Goal: Task Accomplishment & Management: Use online tool/utility

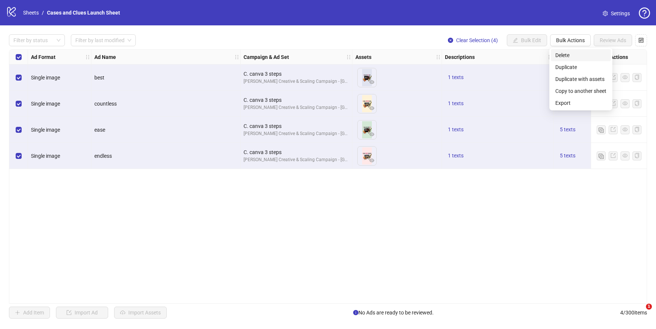
click at [569, 53] on span "Delete" at bounding box center [580, 55] width 51 height 8
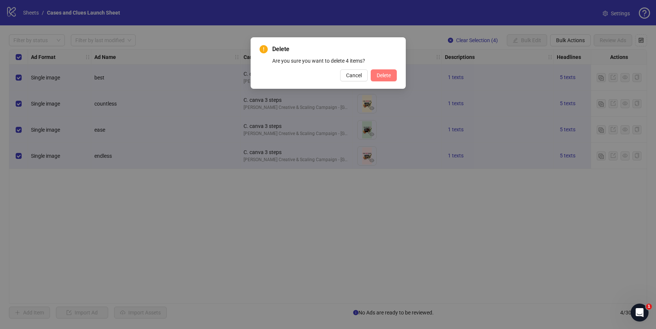
click at [386, 74] on span "Delete" at bounding box center [384, 75] width 14 height 6
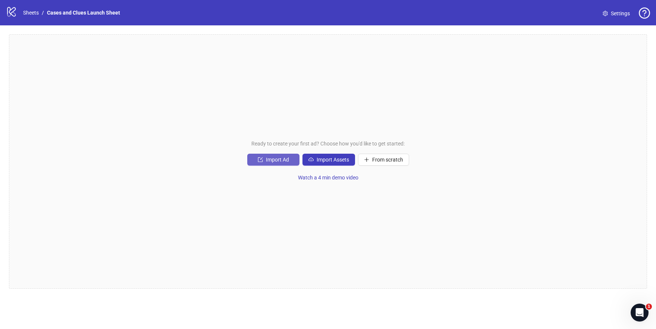
click at [268, 158] on span "Import Ad" at bounding box center [277, 160] width 23 height 6
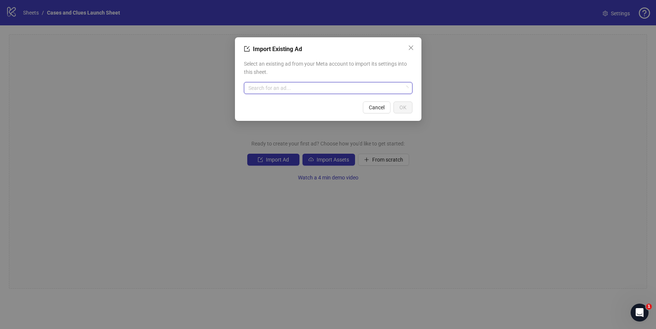
click at [269, 92] on input "search" at bounding box center [324, 87] width 153 height 11
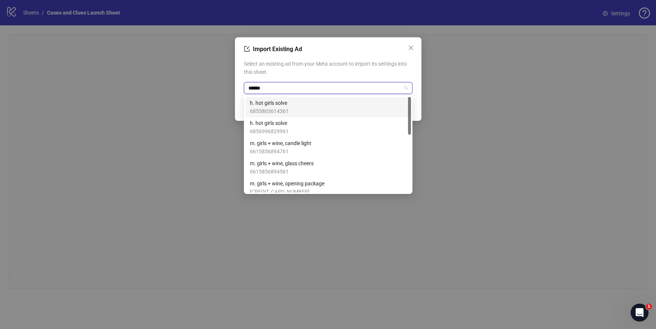
type input "*****"
type input "****"
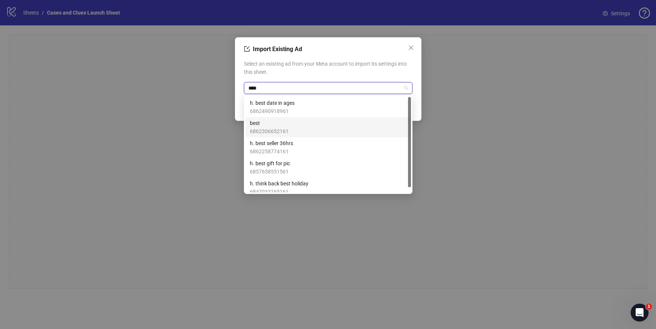
click at [283, 129] on span "6862306652161" at bounding box center [269, 131] width 39 height 8
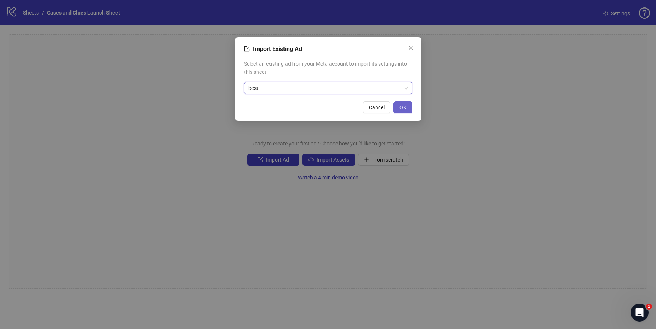
click at [406, 106] on button "OK" at bounding box center [402, 107] width 19 height 12
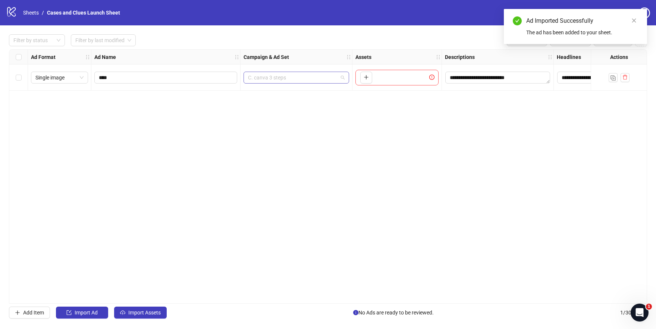
click at [343, 78] on span "C. canva 3 steps" at bounding box center [296, 77] width 97 height 11
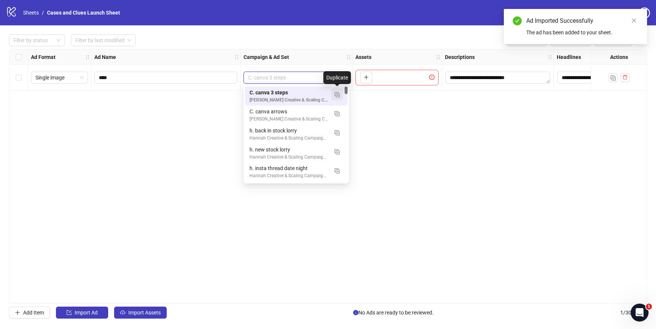
click at [337, 92] on img "button" at bounding box center [336, 94] width 5 height 5
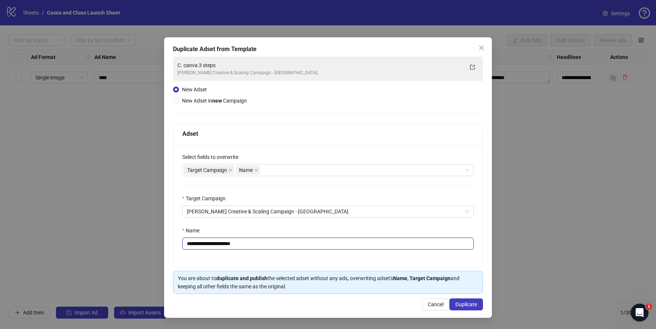
drag, startPoint x: 246, startPoint y: 247, endPoint x: 193, endPoint y: 247, distance: 52.6
click at [193, 247] on input "**********" at bounding box center [328, 243] width 292 height 12
type input "**********"
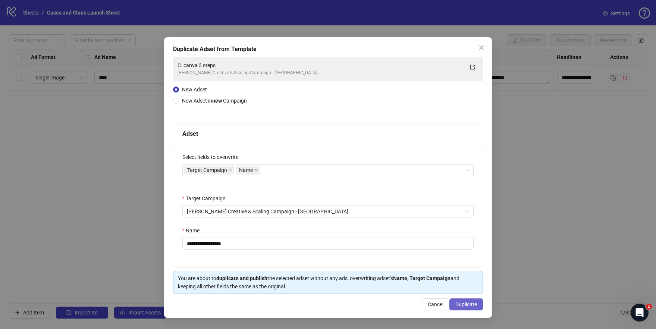
click at [465, 302] on span "Duplicate" at bounding box center [466, 304] width 22 height 6
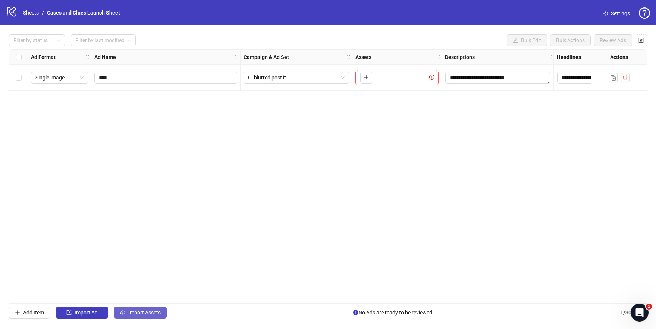
click at [134, 311] on span "Import Assets" at bounding box center [144, 312] width 32 height 6
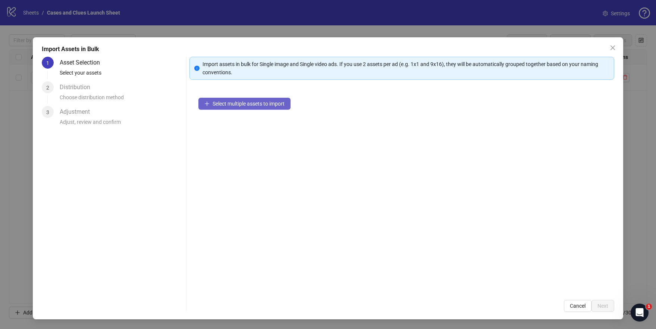
click at [239, 105] on span "Select multiple assets to import" at bounding box center [249, 104] width 72 height 6
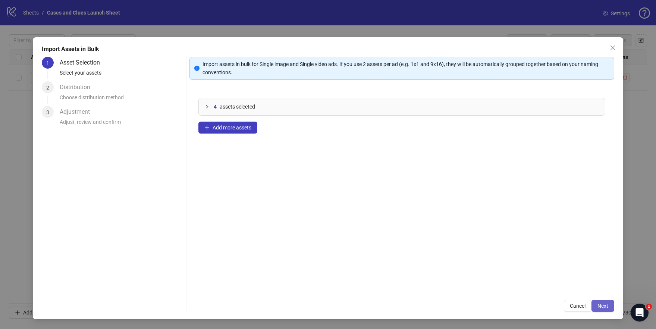
click at [606, 306] on span "Next" at bounding box center [602, 306] width 11 height 6
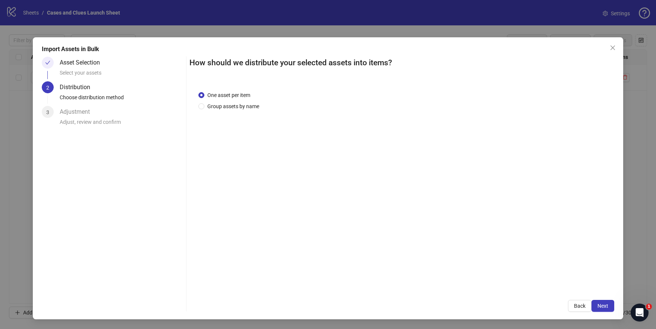
click at [606, 306] on span "Next" at bounding box center [602, 306] width 11 height 6
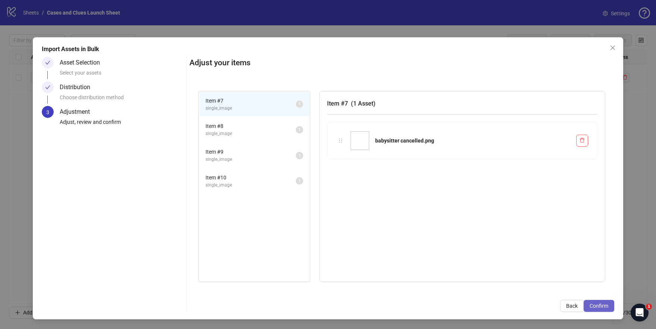
click at [603, 304] on span "Confirm" at bounding box center [598, 306] width 19 height 6
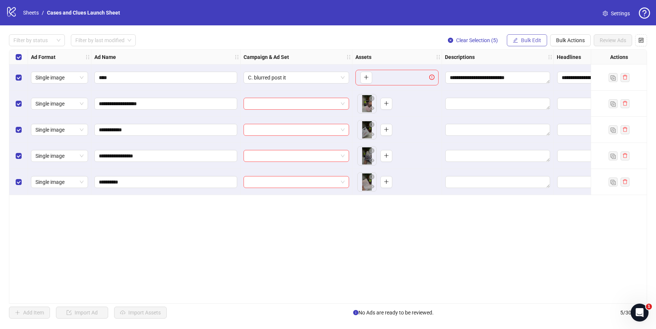
click at [521, 41] on span "Bulk Edit" at bounding box center [531, 40] width 20 height 6
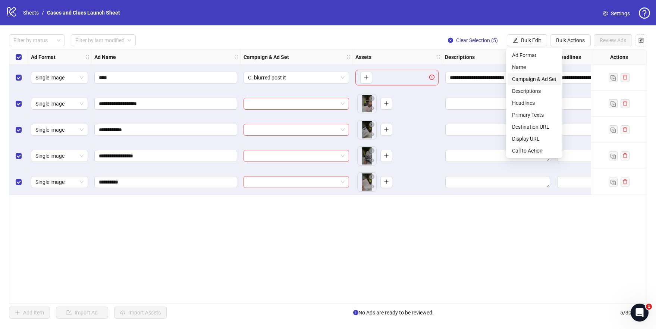
click at [540, 75] on span "Campaign & Ad Set" at bounding box center [534, 79] width 44 height 8
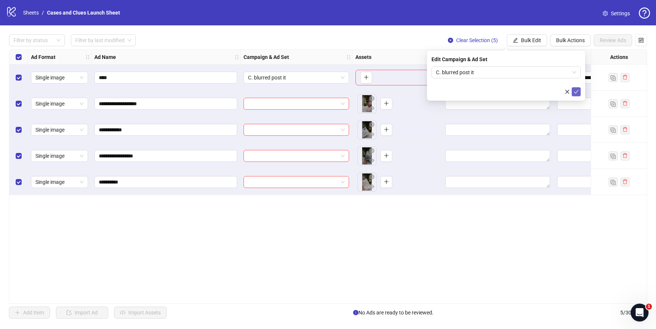
click at [576, 93] on icon "check" at bounding box center [575, 91] width 5 height 5
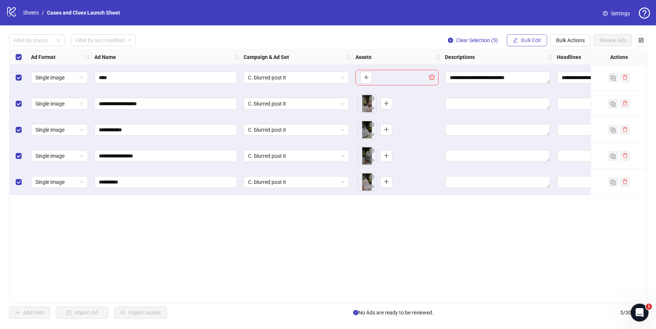
click at [530, 41] on span "Bulk Edit" at bounding box center [531, 40] width 20 height 6
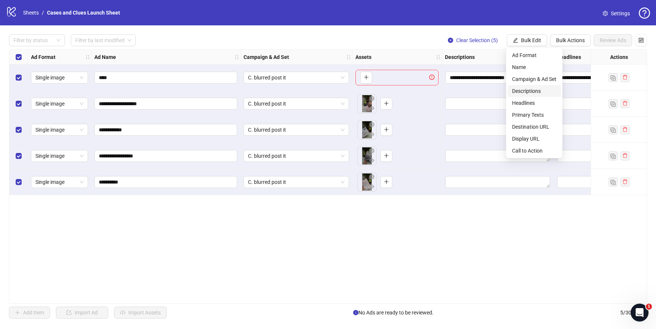
click at [537, 89] on span "Descriptions" at bounding box center [534, 91] width 44 height 8
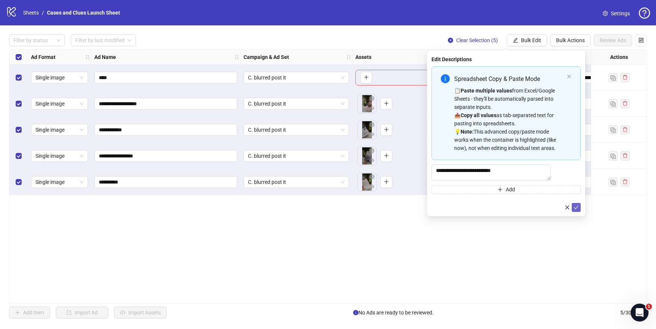
click at [578, 210] on icon "check" at bounding box center [575, 207] width 5 height 5
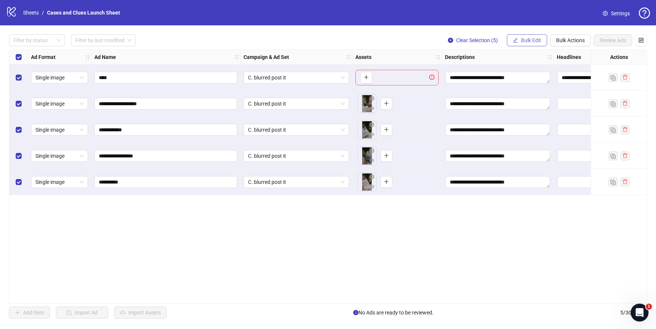
click at [521, 37] on span "Bulk Edit" at bounding box center [531, 40] width 20 height 6
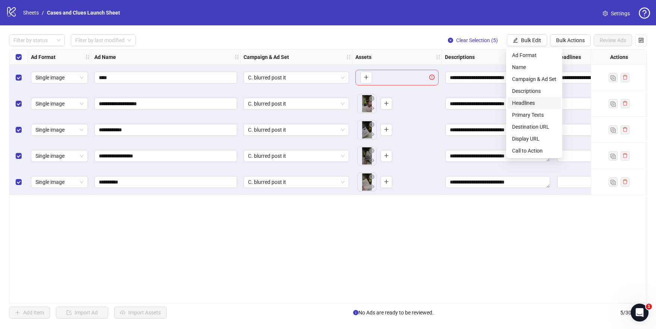
click at [531, 102] on span "Headlines" at bounding box center [534, 103] width 44 height 8
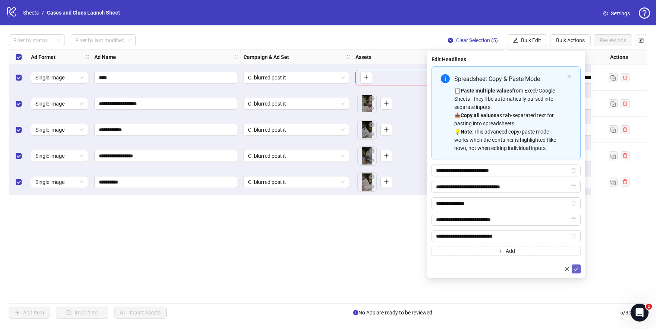
click at [578, 270] on icon "check" at bounding box center [575, 268] width 5 height 5
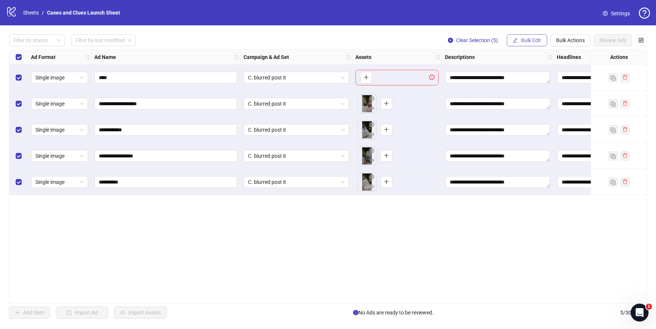
click at [528, 41] on span "Bulk Edit" at bounding box center [531, 40] width 20 height 6
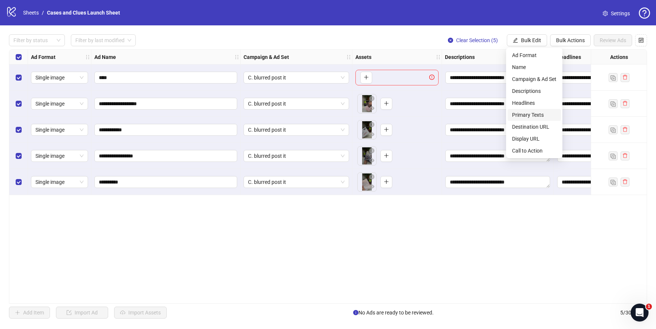
click at [534, 113] on span "Primary Texts" at bounding box center [534, 115] width 44 height 8
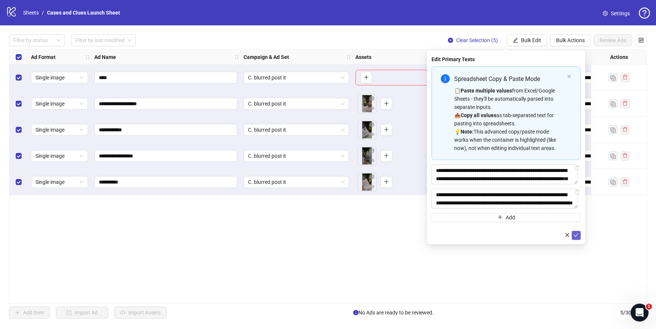
click at [578, 236] on icon "check" at bounding box center [575, 234] width 5 height 5
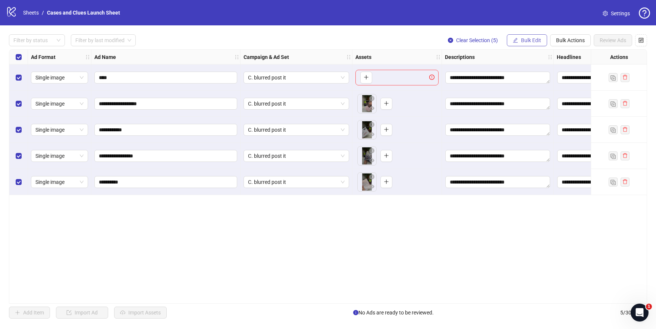
click at [522, 38] on span "Bulk Edit" at bounding box center [531, 40] width 20 height 6
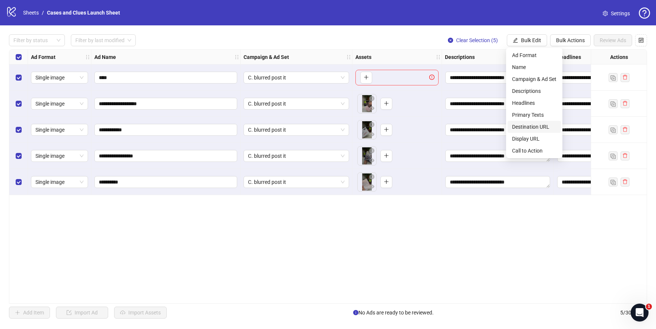
click at [536, 126] on span "Destination URL" at bounding box center [534, 127] width 44 height 8
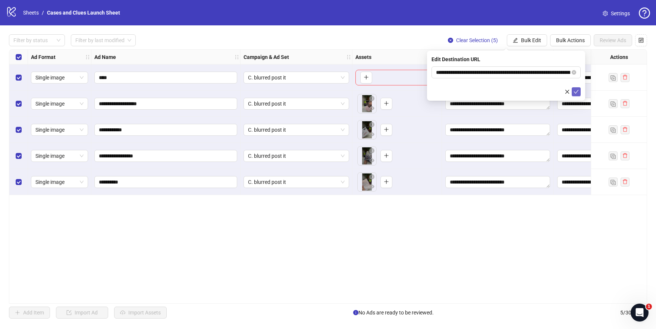
click at [575, 92] on icon "check" at bounding box center [575, 91] width 5 height 5
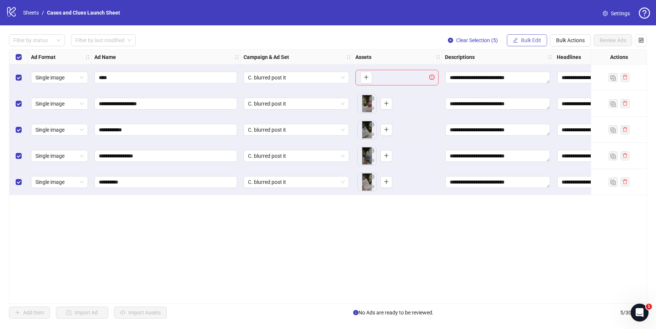
click at [531, 40] on span "Bulk Edit" at bounding box center [531, 40] width 20 height 6
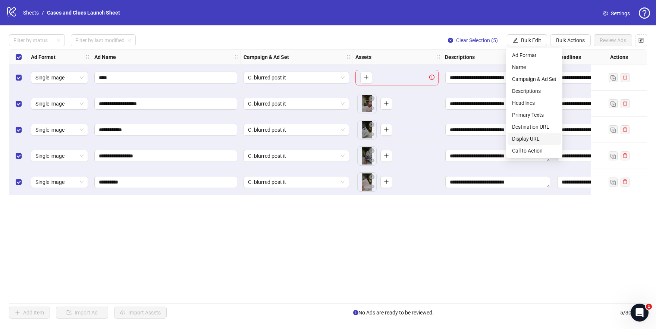
click at [541, 136] on span "Display URL" at bounding box center [534, 139] width 44 height 8
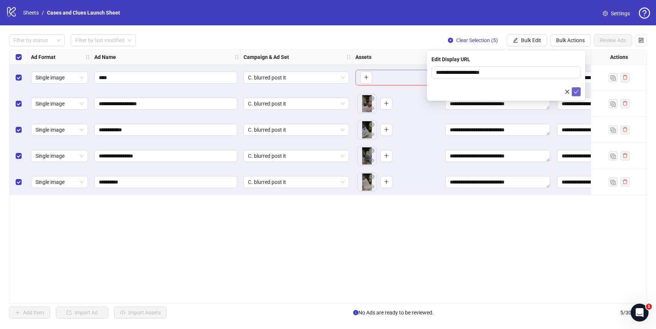
click at [577, 91] on icon "check" at bounding box center [575, 91] width 5 height 5
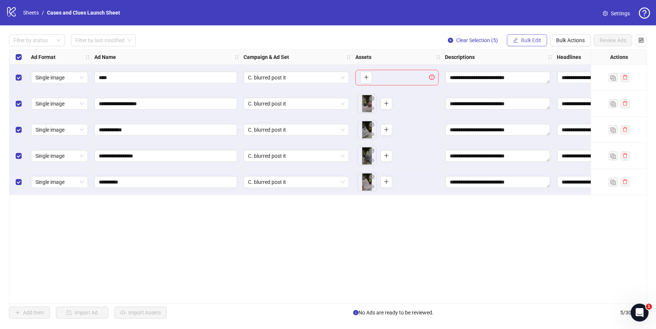
click at [531, 40] on span "Bulk Edit" at bounding box center [531, 40] width 20 height 6
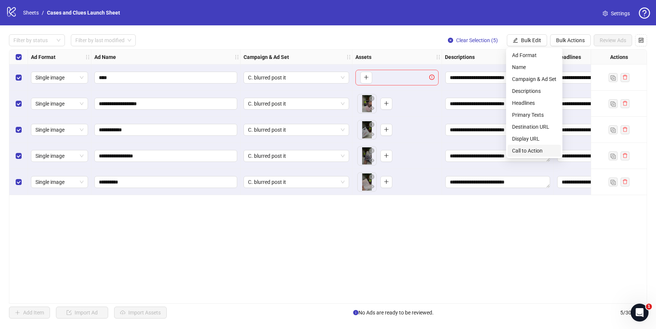
click at [538, 148] on span "Call to Action" at bounding box center [534, 151] width 44 height 8
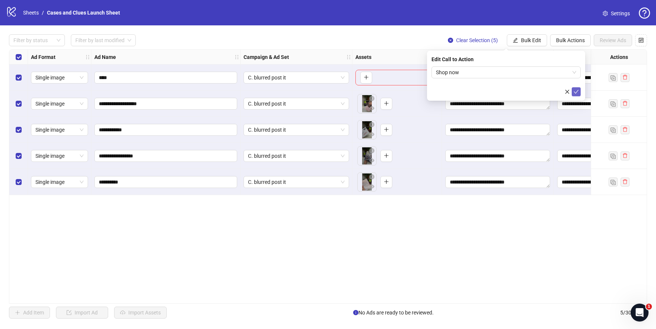
click at [578, 89] on icon "check" at bounding box center [575, 91] width 5 height 5
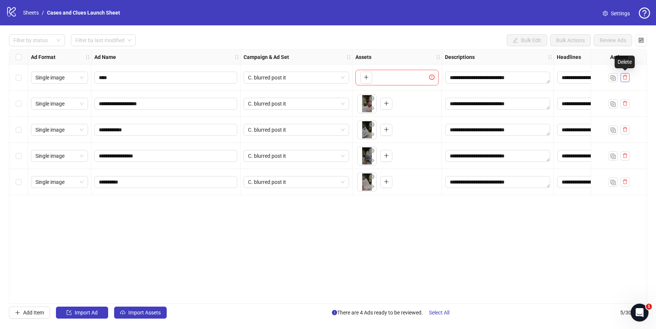
click at [626, 77] on icon "delete" at bounding box center [624, 77] width 5 height 5
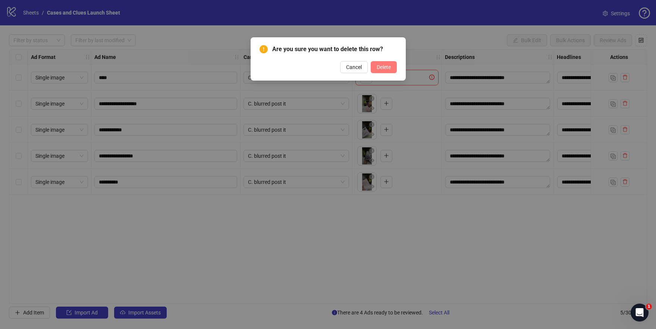
click at [385, 66] on span "Delete" at bounding box center [384, 67] width 14 height 6
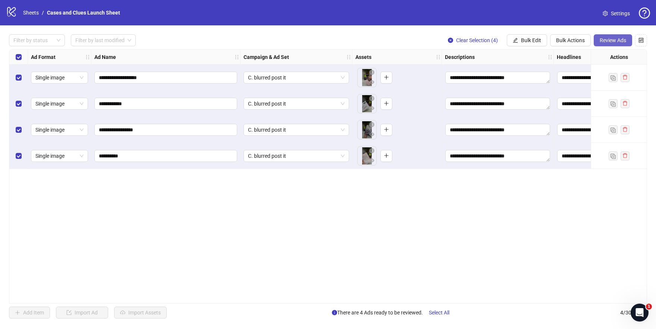
click at [613, 37] on span "Review Ads" at bounding box center [612, 40] width 26 height 6
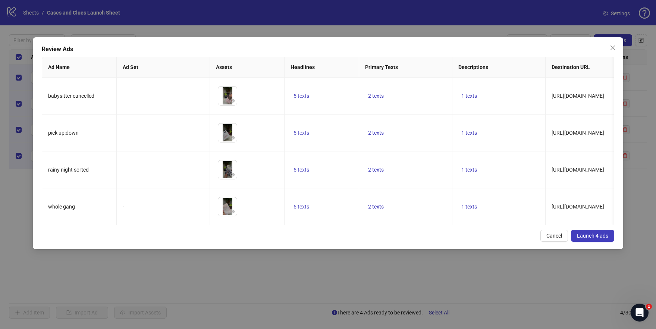
click at [584, 239] on span "Launch 4 ads" at bounding box center [592, 236] width 31 height 6
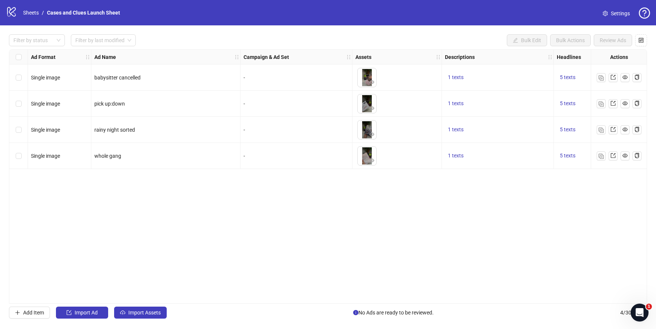
click at [15, 56] on div "Select all rows" at bounding box center [18, 57] width 19 height 15
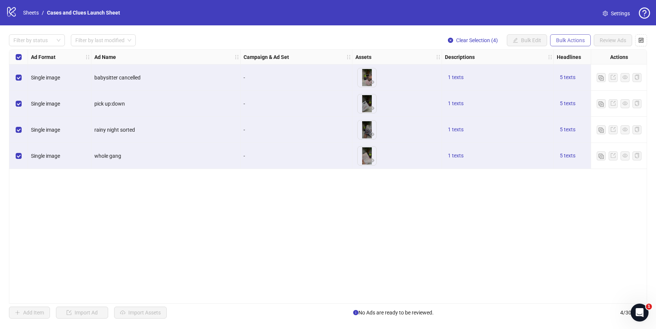
click at [567, 38] on span "Bulk Actions" at bounding box center [570, 40] width 29 height 6
click at [567, 57] on span "Delete" at bounding box center [580, 55] width 51 height 8
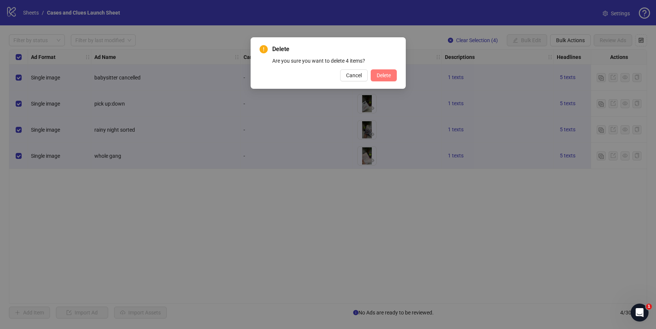
click at [385, 77] on span "Delete" at bounding box center [384, 75] width 14 height 6
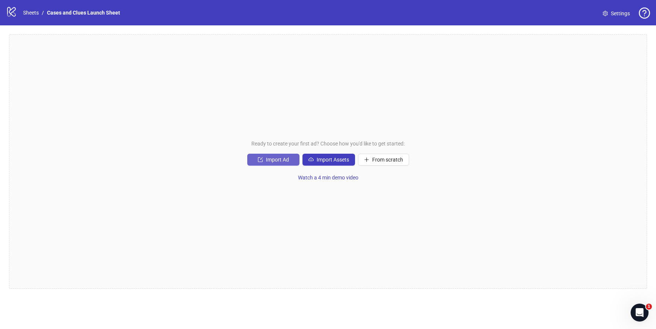
click at [261, 158] on icon "import" at bounding box center [260, 159] width 5 height 5
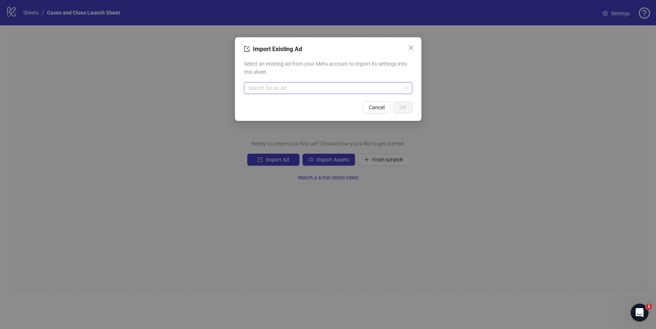
click at [286, 89] on input "search" at bounding box center [324, 87] width 153 height 11
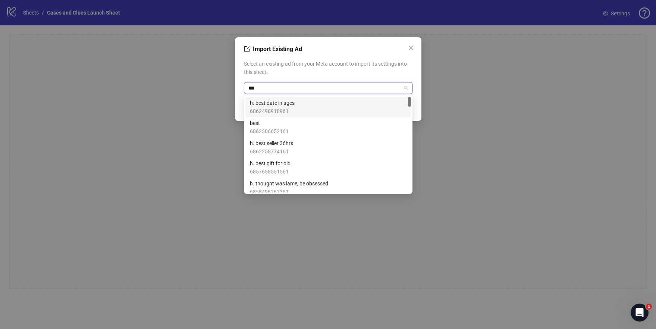
type input "****"
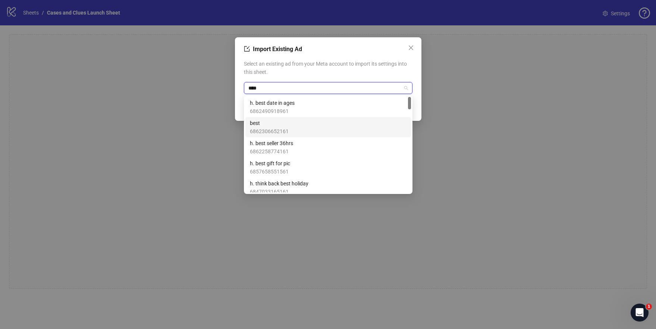
click at [304, 133] on div "best 6862306652161" at bounding box center [328, 127] width 157 height 16
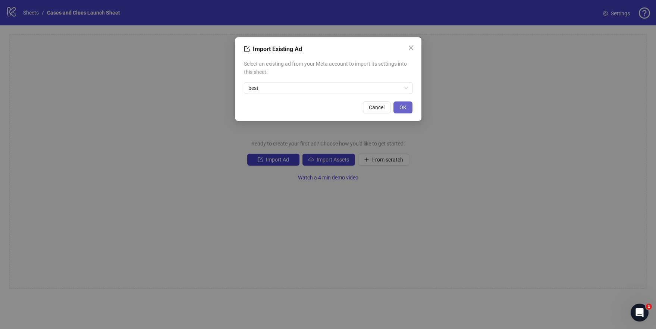
click at [403, 109] on span "OK" at bounding box center [402, 107] width 7 height 6
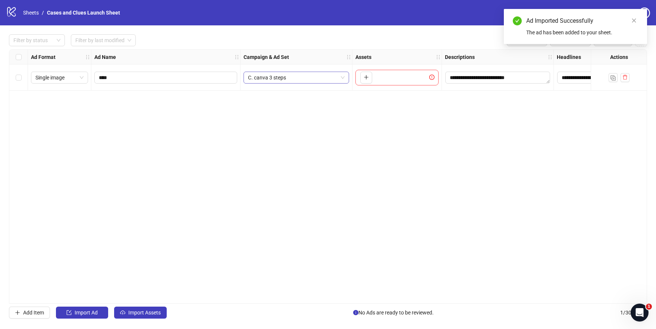
click at [291, 76] on span "C. canva 3 steps" at bounding box center [296, 77] width 97 height 11
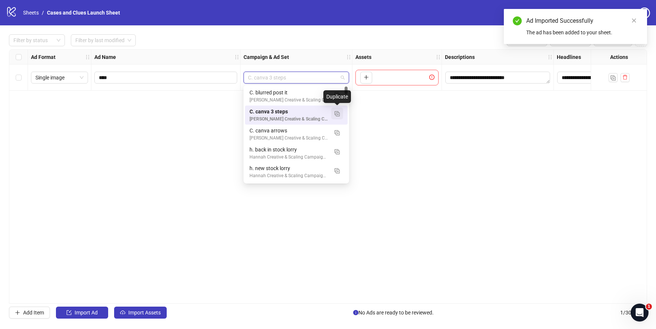
click at [337, 111] on img "button" at bounding box center [336, 113] width 5 height 5
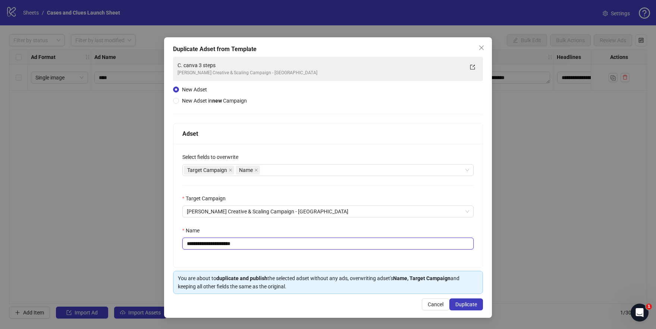
drag, startPoint x: 250, startPoint y: 247, endPoint x: 193, endPoint y: 247, distance: 56.7
click at [193, 247] on input "**********" at bounding box center [328, 243] width 292 height 12
type input "**********"
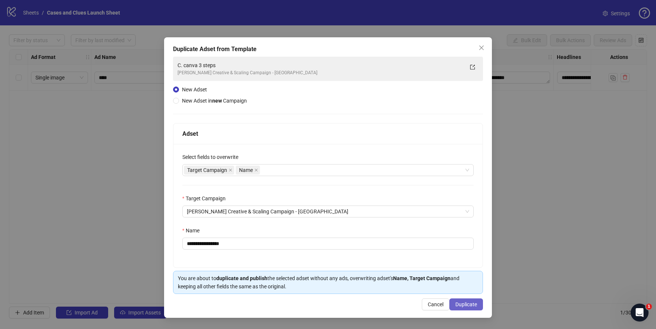
click at [465, 306] on span "Duplicate" at bounding box center [466, 304] width 22 height 6
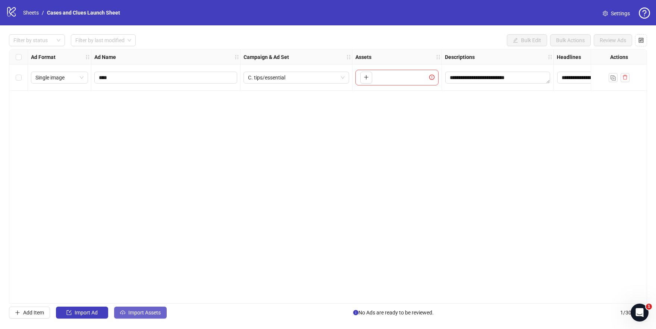
click at [142, 308] on button "Import Assets" at bounding box center [140, 312] width 53 height 12
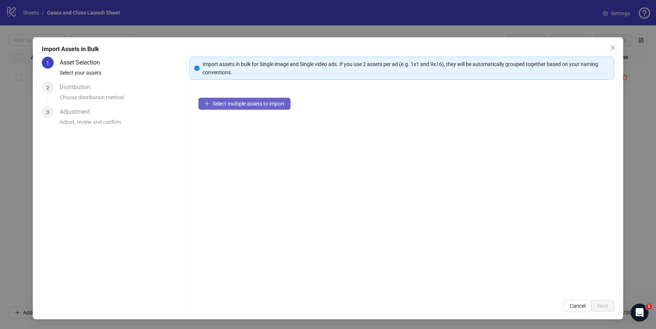
click at [242, 101] on span "Select multiple assets to import" at bounding box center [249, 104] width 72 height 6
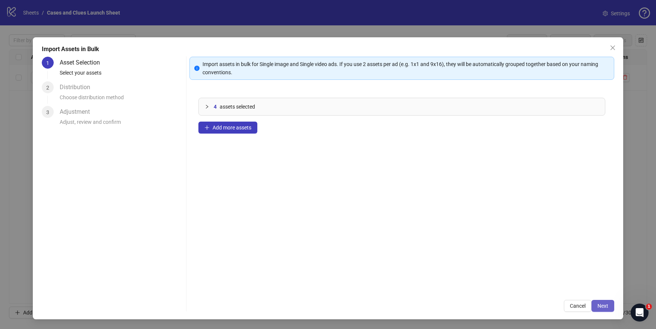
click at [601, 303] on span "Next" at bounding box center [602, 306] width 11 height 6
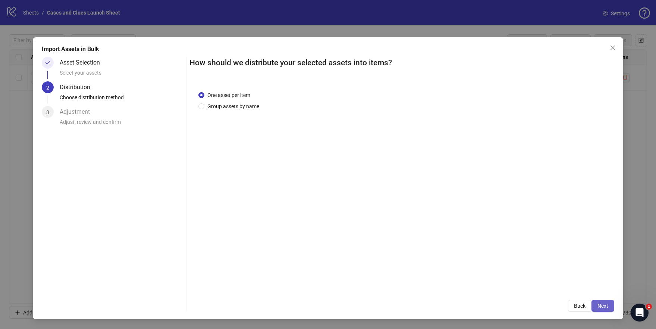
click at [603, 306] on span "Next" at bounding box center [602, 306] width 11 height 6
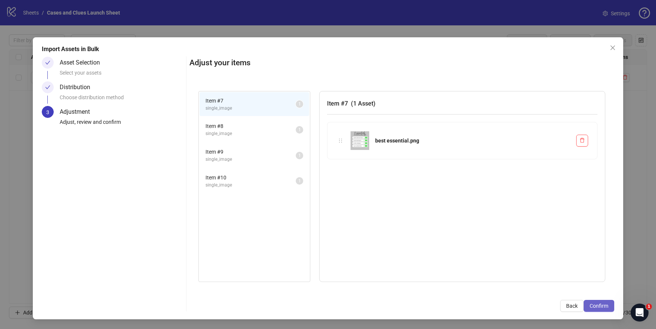
click at [604, 304] on span "Confirm" at bounding box center [598, 306] width 19 height 6
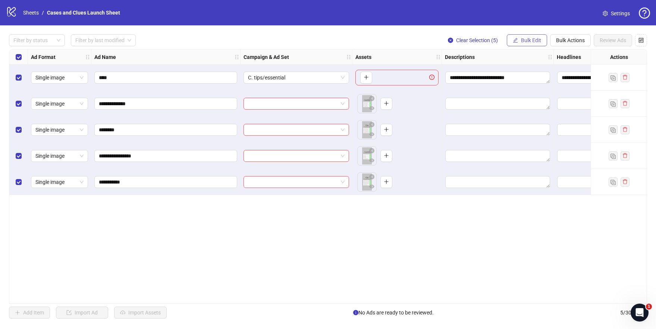
click at [523, 40] on span "Bulk Edit" at bounding box center [531, 40] width 20 height 6
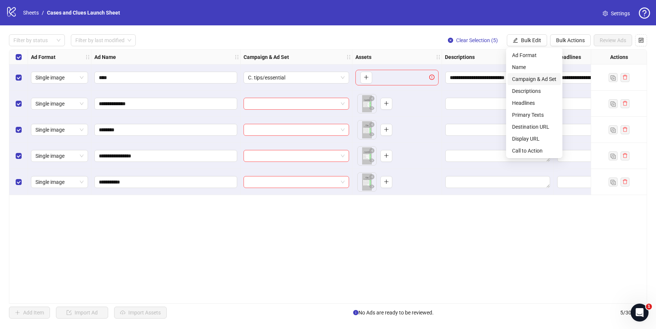
click at [523, 76] on span "Campaign & Ad Set" at bounding box center [534, 79] width 44 height 8
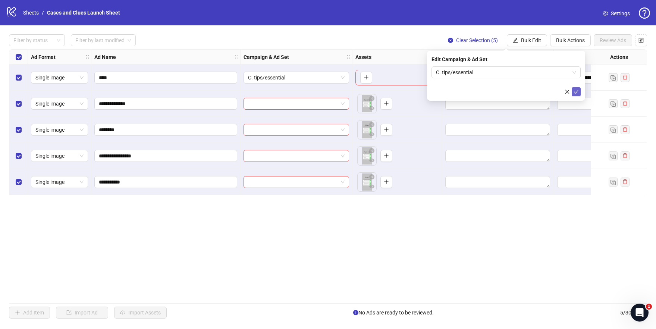
click at [575, 90] on icon "check" at bounding box center [575, 91] width 5 height 5
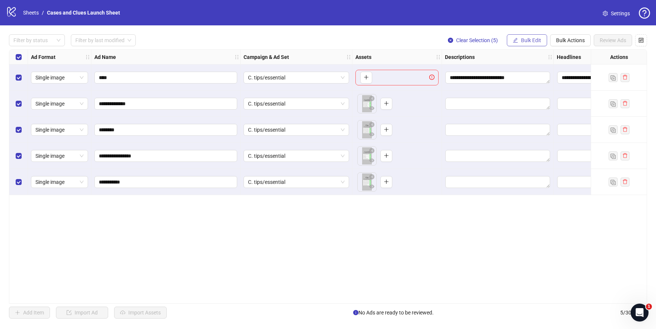
click at [517, 40] on button "Bulk Edit" at bounding box center [527, 40] width 40 height 12
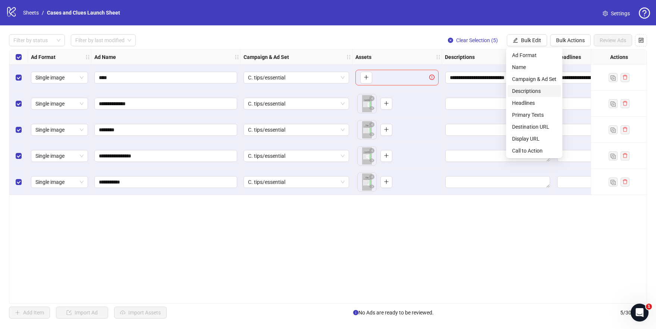
click at [536, 88] on span "Descriptions" at bounding box center [534, 91] width 44 height 8
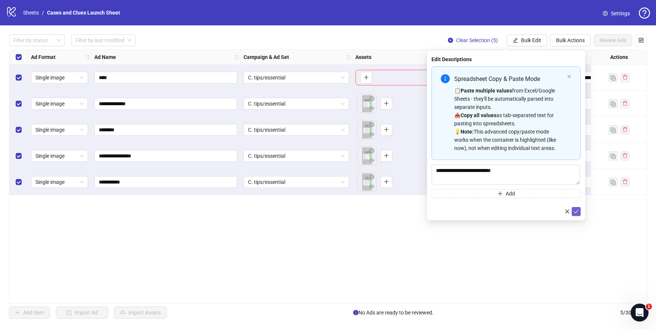
click at [579, 213] on button "submit" at bounding box center [576, 211] width 9 height 9
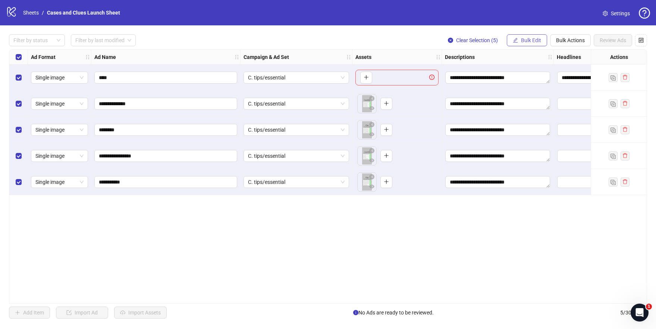
click at [526, 39] on span "Bulk Edit" at bounding box center [531, 40] width 20 height 6
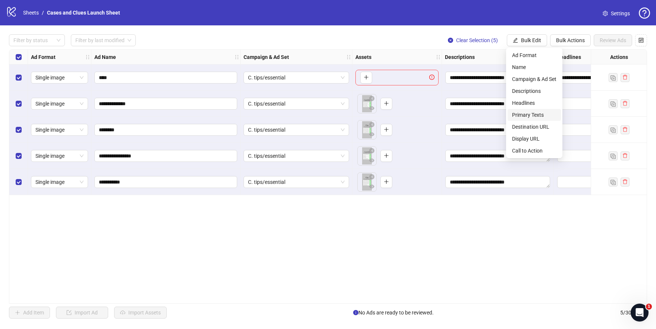
click at [535, 112] on span "Primary Texts" at bounding box center [534, 115] width 44 height 8
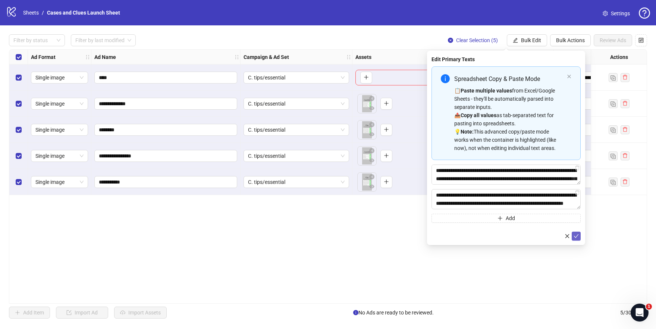
click at [577, 236] on icon "check" at bounding box center [575, 235] width 5 height 5
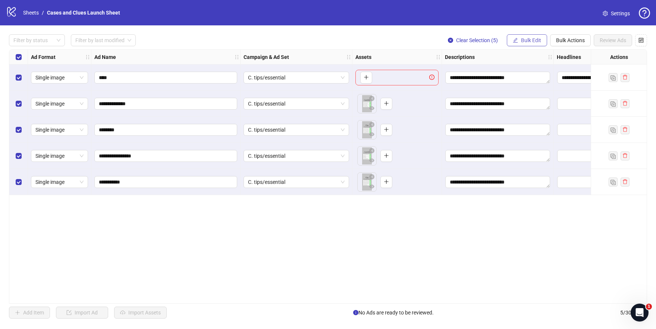
click at [519, 41] on button "Bulk Edit" at bounding box center [527, 40] width 40 height 12
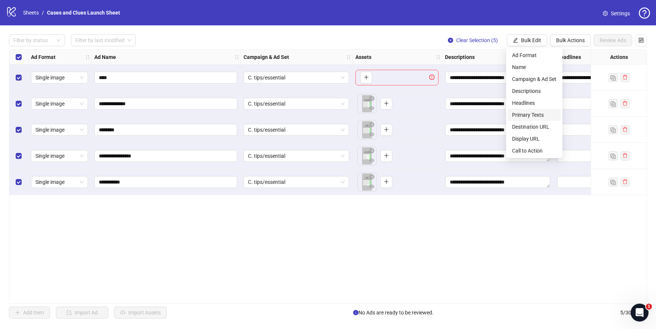
click at [525, 114] on span "Primary Texts" at bounding box center [534, 115] width 44 height 8
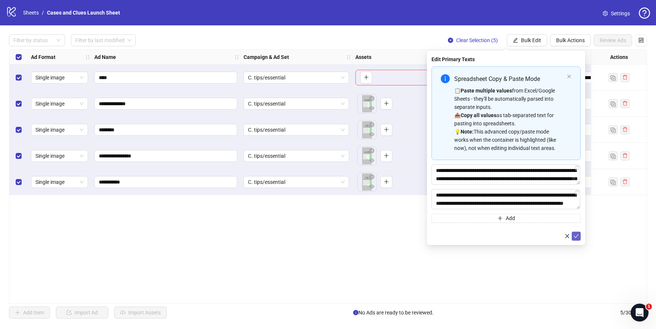
click at [580, 238] on button "submit" at bounding box center [576, 236] width 9 height 9
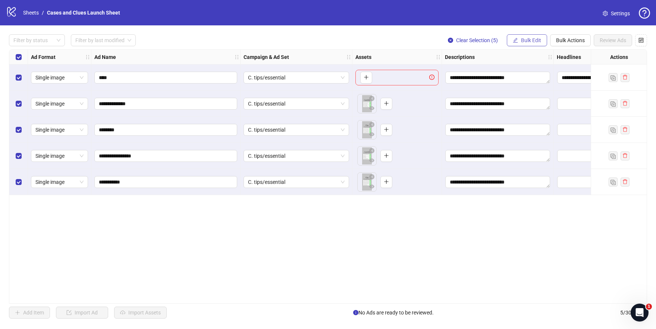
click at [517, 40] on button "Bulk Edit" at bounding box center [527, 40] width 40 height 12
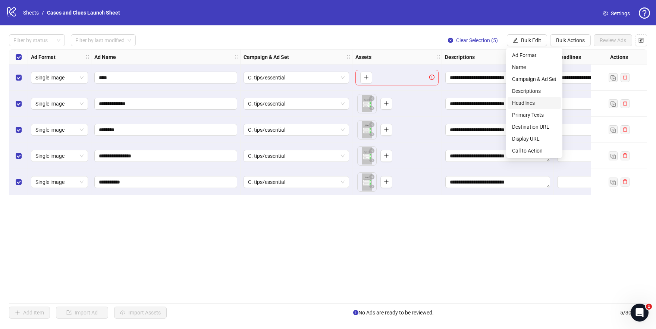
click at [531, 103] on span "Headlines" at bounding box center [534, 103] width 44 height 8
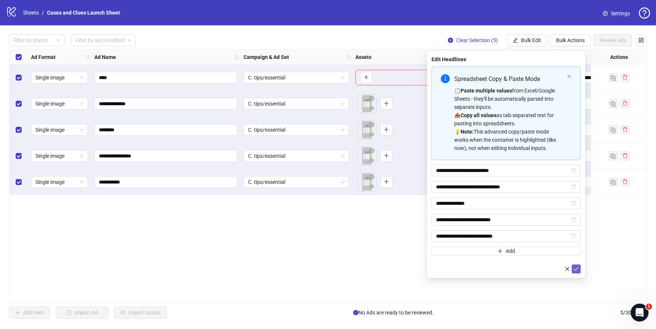
click at [577, 271] on icon "check" at bounding box center [575, 268] width 5 height 5
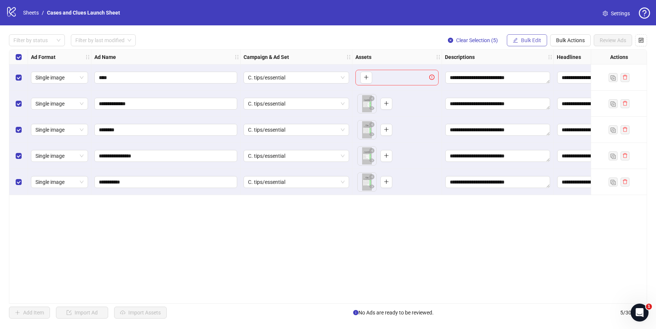
click at [518, 36] on button "Bulk Edit" at bounding box center [527, 40] width 40 height 12
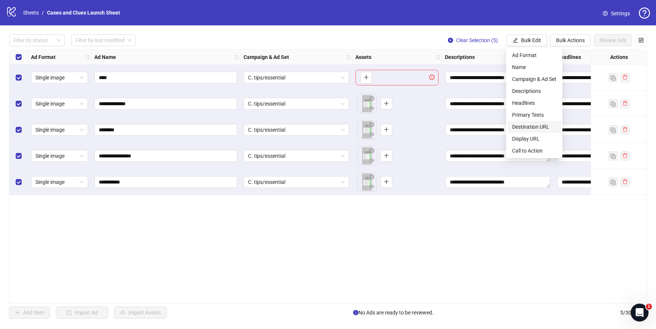
click at [536, 127] on span "Destination URL" at bounding box center [534, 127] width 44 height 8
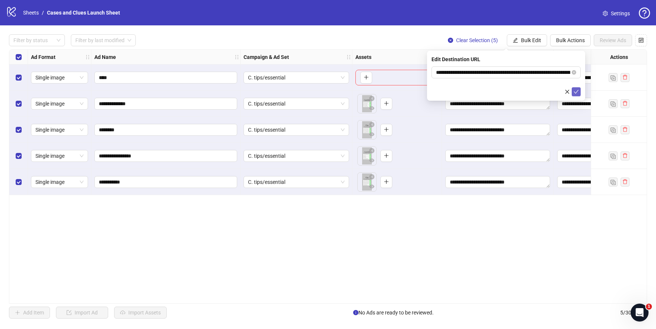
click at [576, 94] on icon "check" at bounding box center [575, 91] width 5 height 5
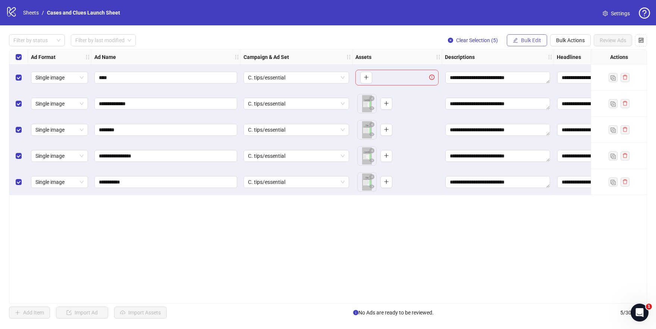
click at [534, 39] on span "Bulk Edit" at bounding box center [531, 40] width 20 height 6
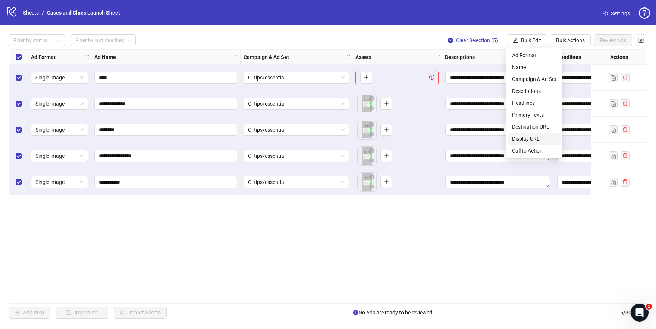
click at [527, 138] on span "Display URL" at bounding box center [534, 139] width 44 height 8
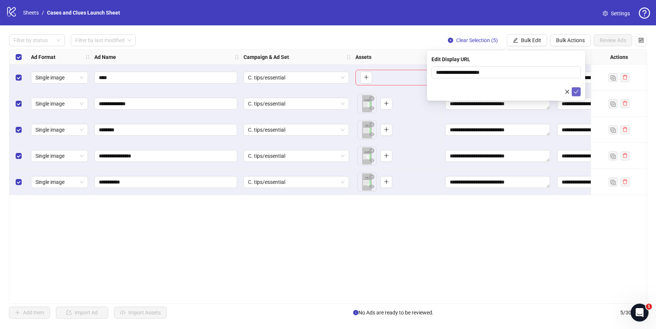
click at [575, 89] on icon "check" at bounding box center [575, 91] width 5 height 5
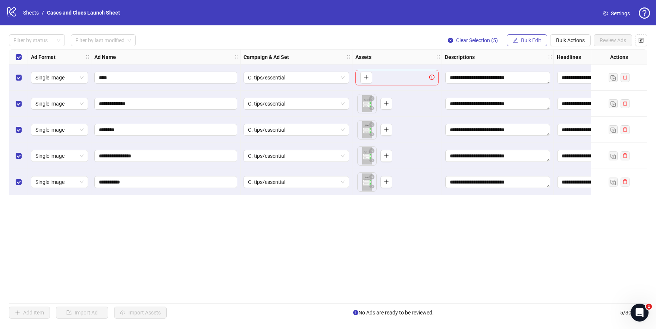
click at [526, 38] on span "Bulk Edit" at bounding box center [531, 40] width 20 height 6
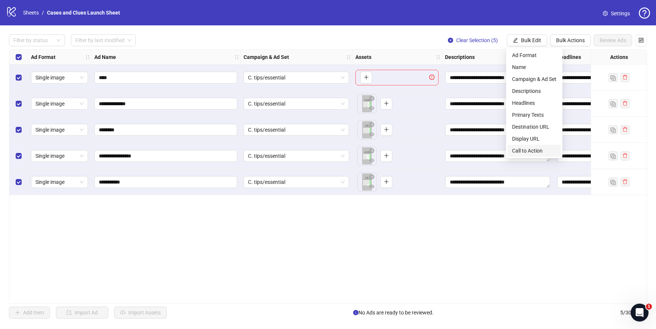
click at [542, 150] on span "Call to Action" at bounding box center [534, 151] width 44 height 8
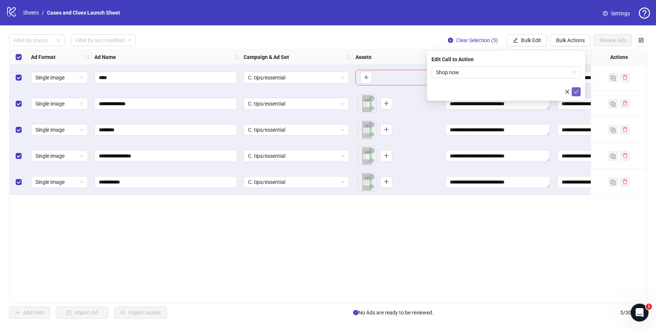
click at [577, 89] on icon "check" at bounding box center [575, 91] width 5 height 5
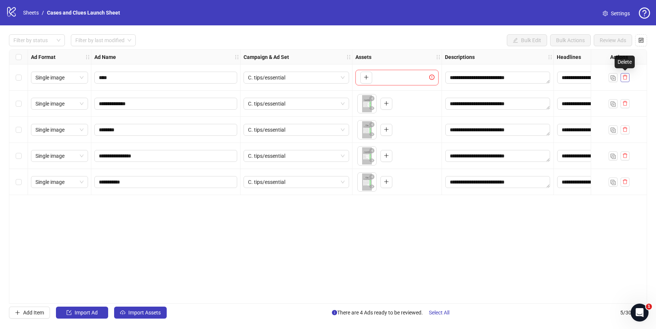
click at [627, 76] on button "button" at bounding box center [624, 77] width 9 height 9
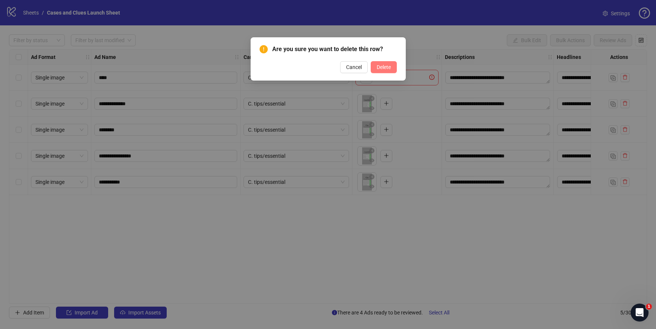
click at [383, 67] on span "Delete" at bounding box center [384, 67] width 14 height 6
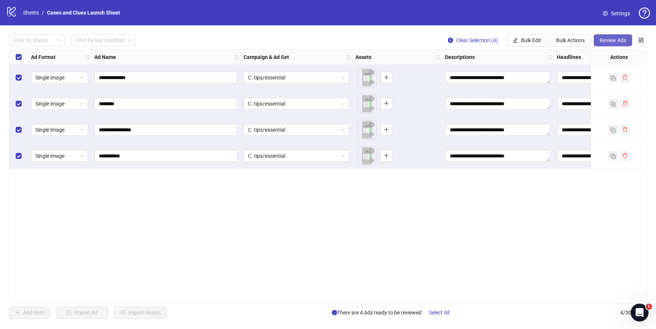
click at [620, 39] on span "Review Ads" at bounding box center [612, 40] width 26 height 6
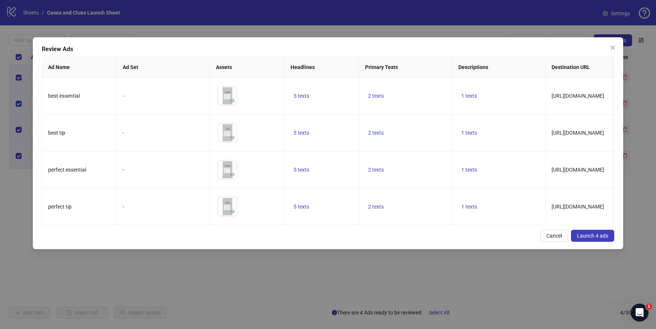
click at [589, 239] on span "Launch 4 ads" at bounding box center [592, 236] width 31 height 6
